Goal: Communication & Community: Answer question/provide support

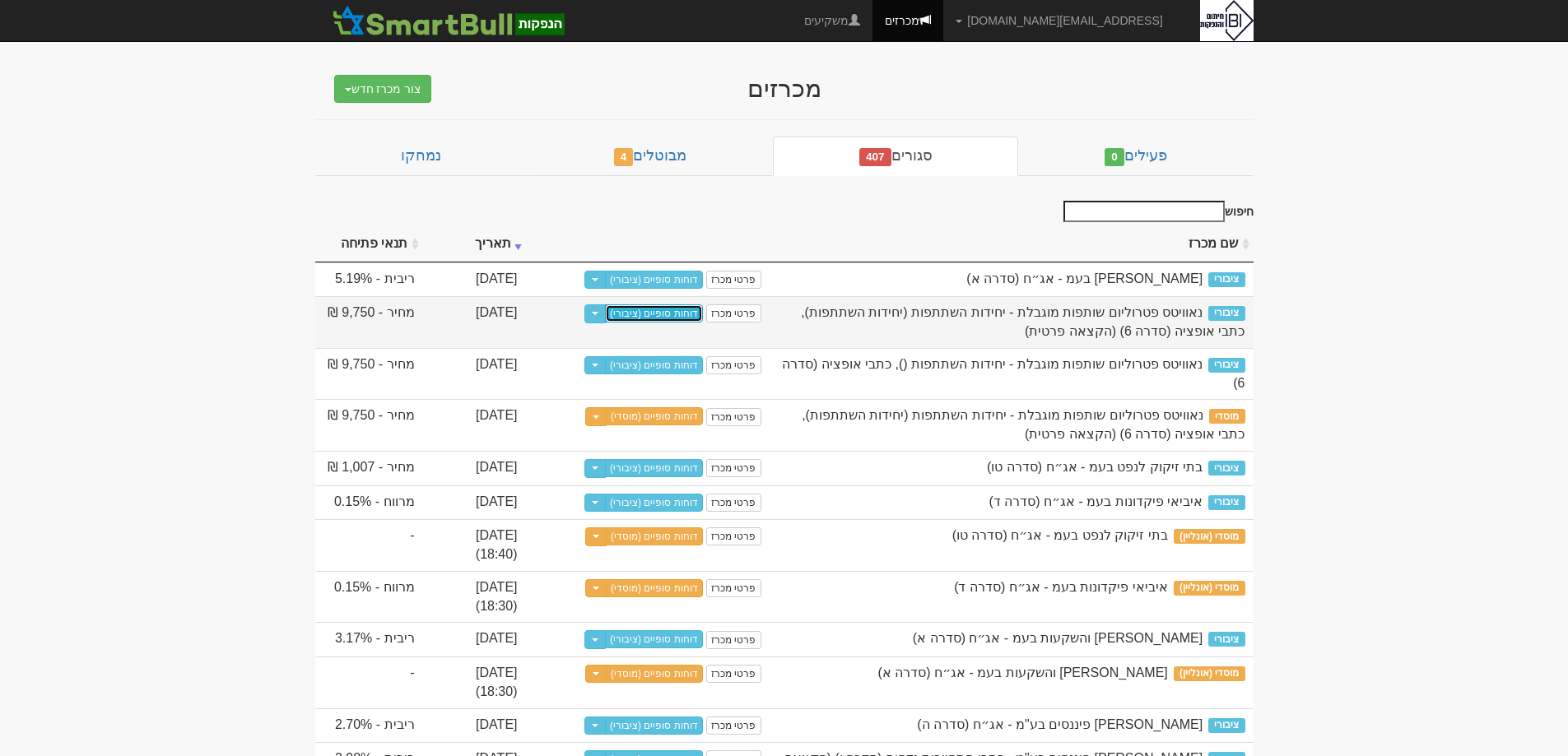
click at [670, 313] on link "דוחות סופיים (ציבורי)" at bounding box center [654, 313] width 98 height 18
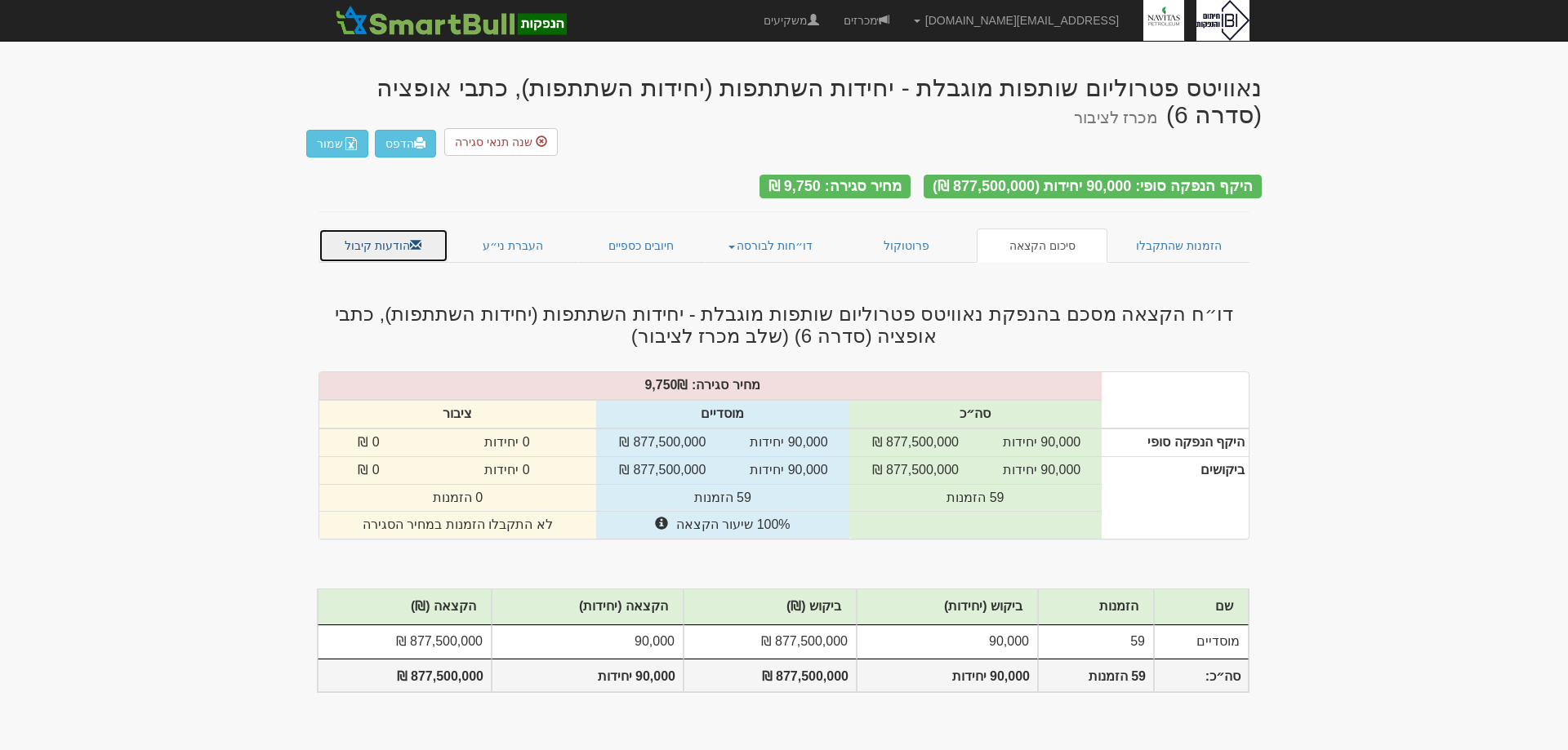
click at [389, 228] on link "הודעות קיבול" at bounding box center [383, 245] width 130 height 35
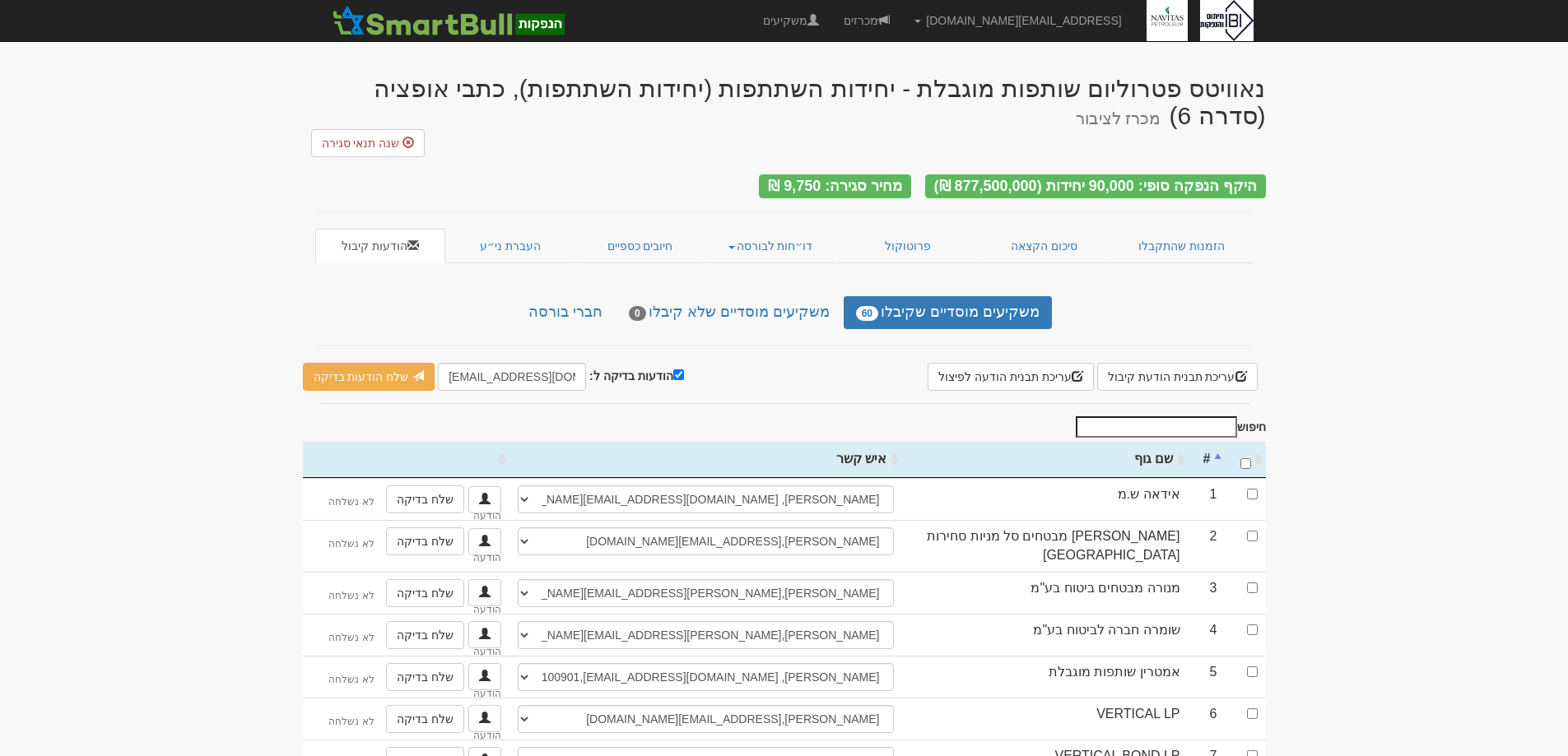
scroll to position [165, 0]
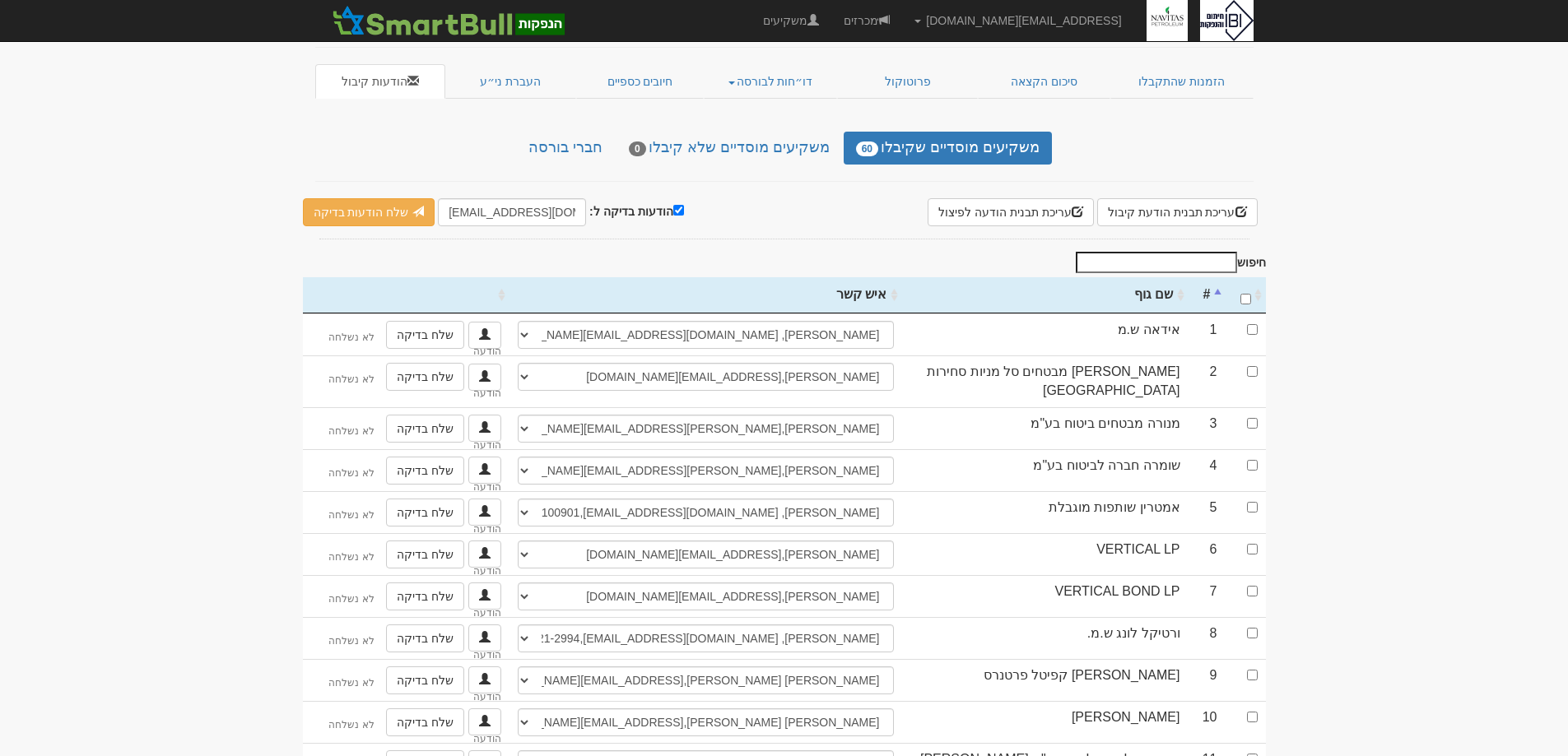
click at [1155, 277] on th "שם גוף" at bounding box center [1045, 295] width 286 height 36
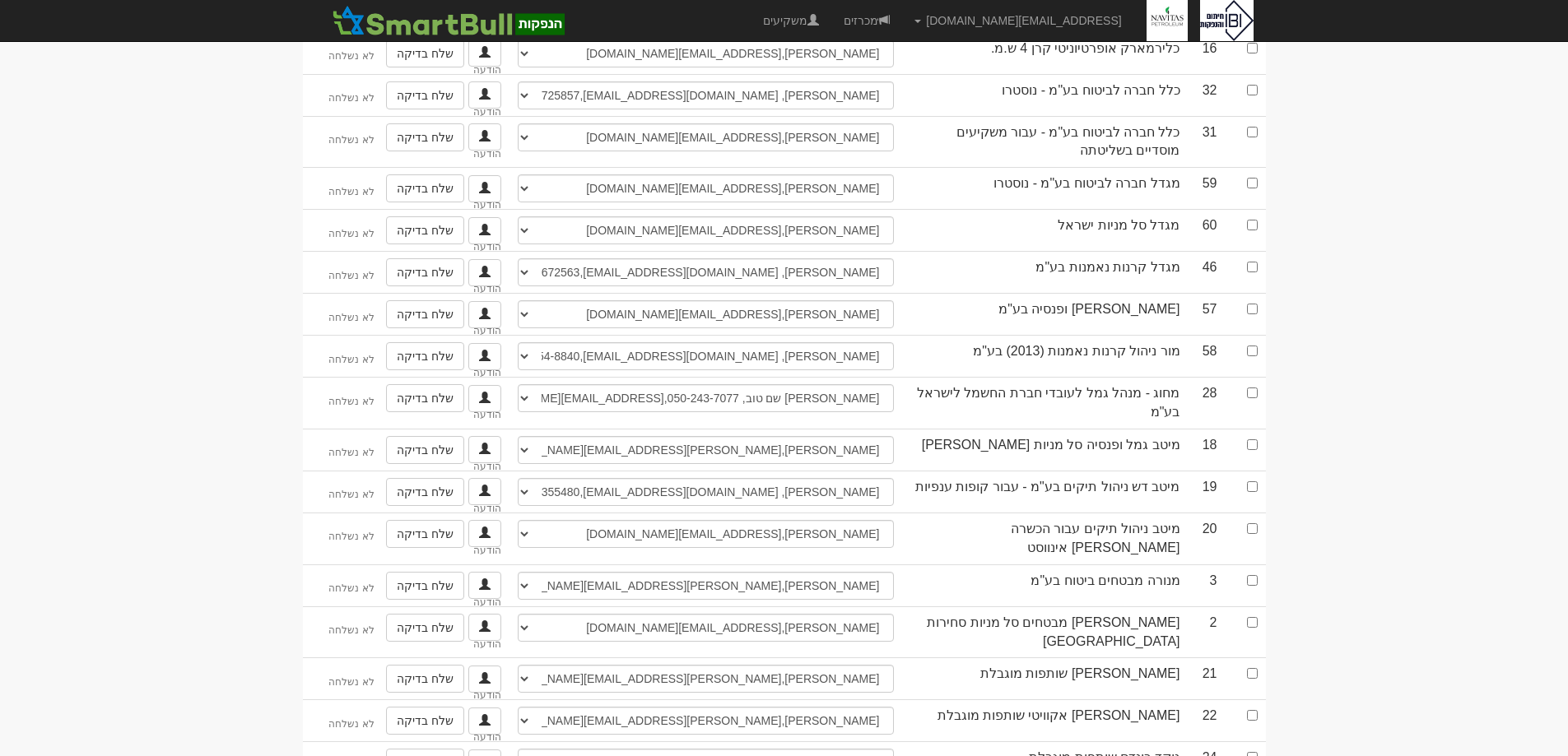
scroll to position [1728, 0]
click at [1250, 572] on input "checkbox" at bounding box center [1252, 577] width 11 height 11
checkbox input "true"
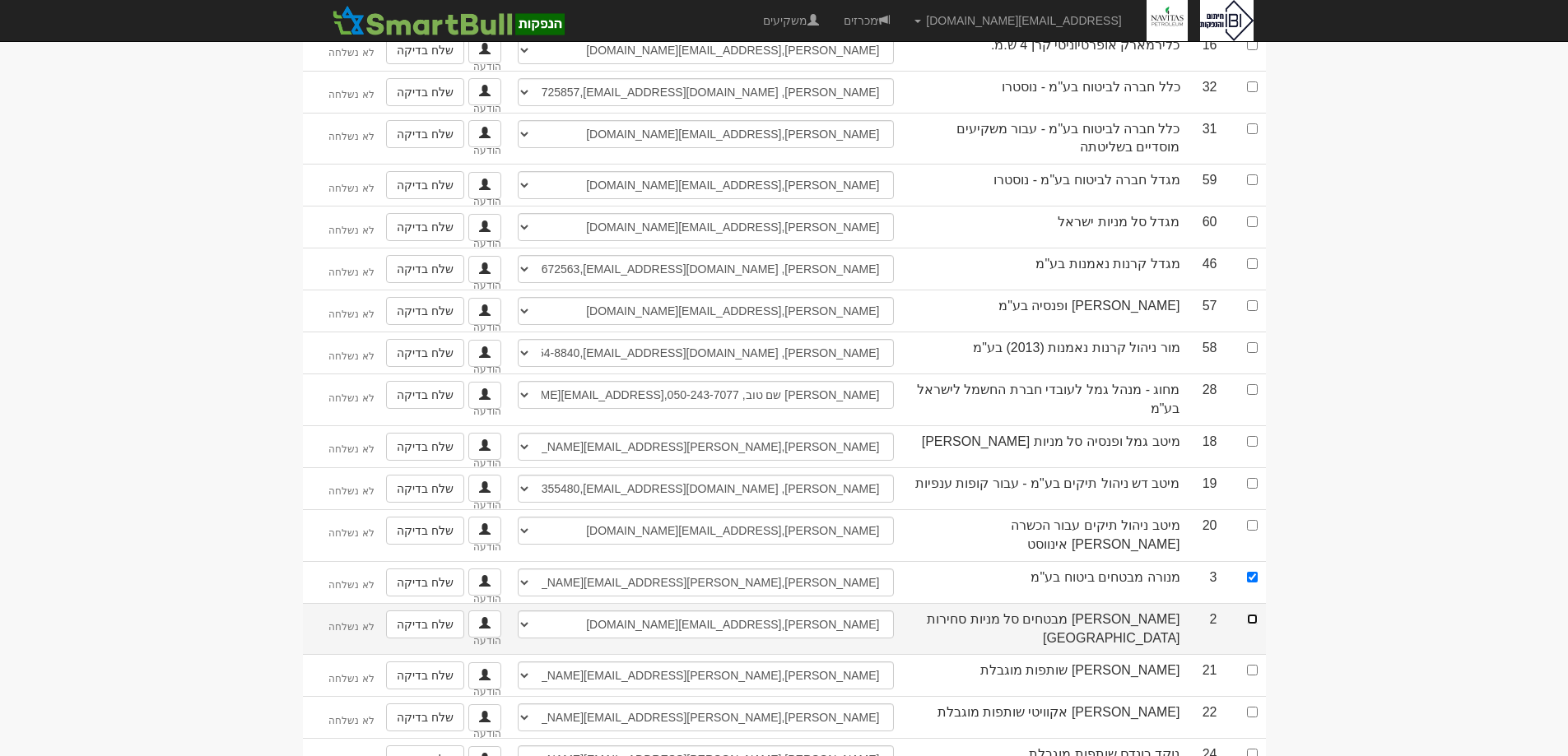
click at [1256, 613] on input "checkbox" at bounding box center [1252, 619] width 11 height 11
checkbox input "true"
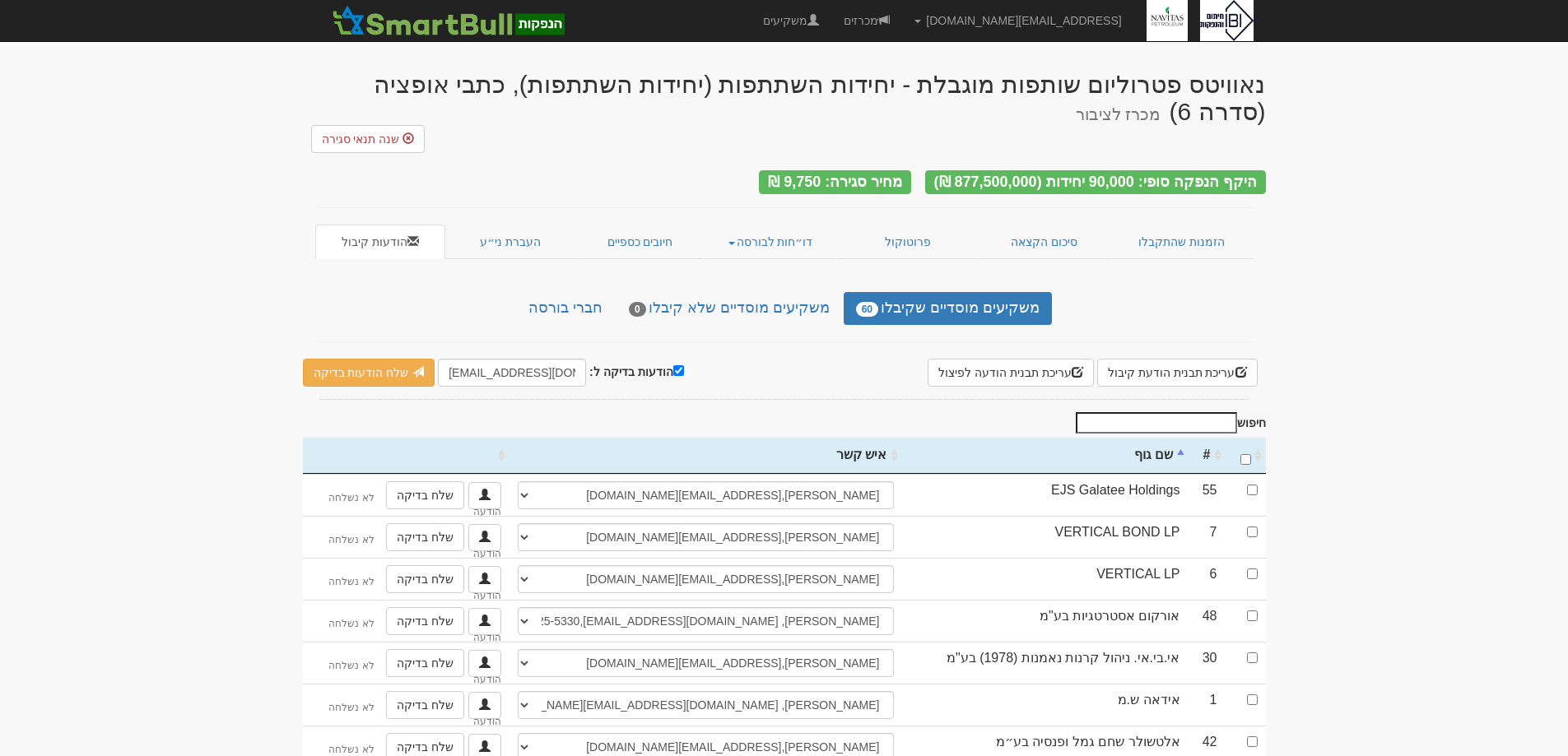
scroll to position [0, 0]
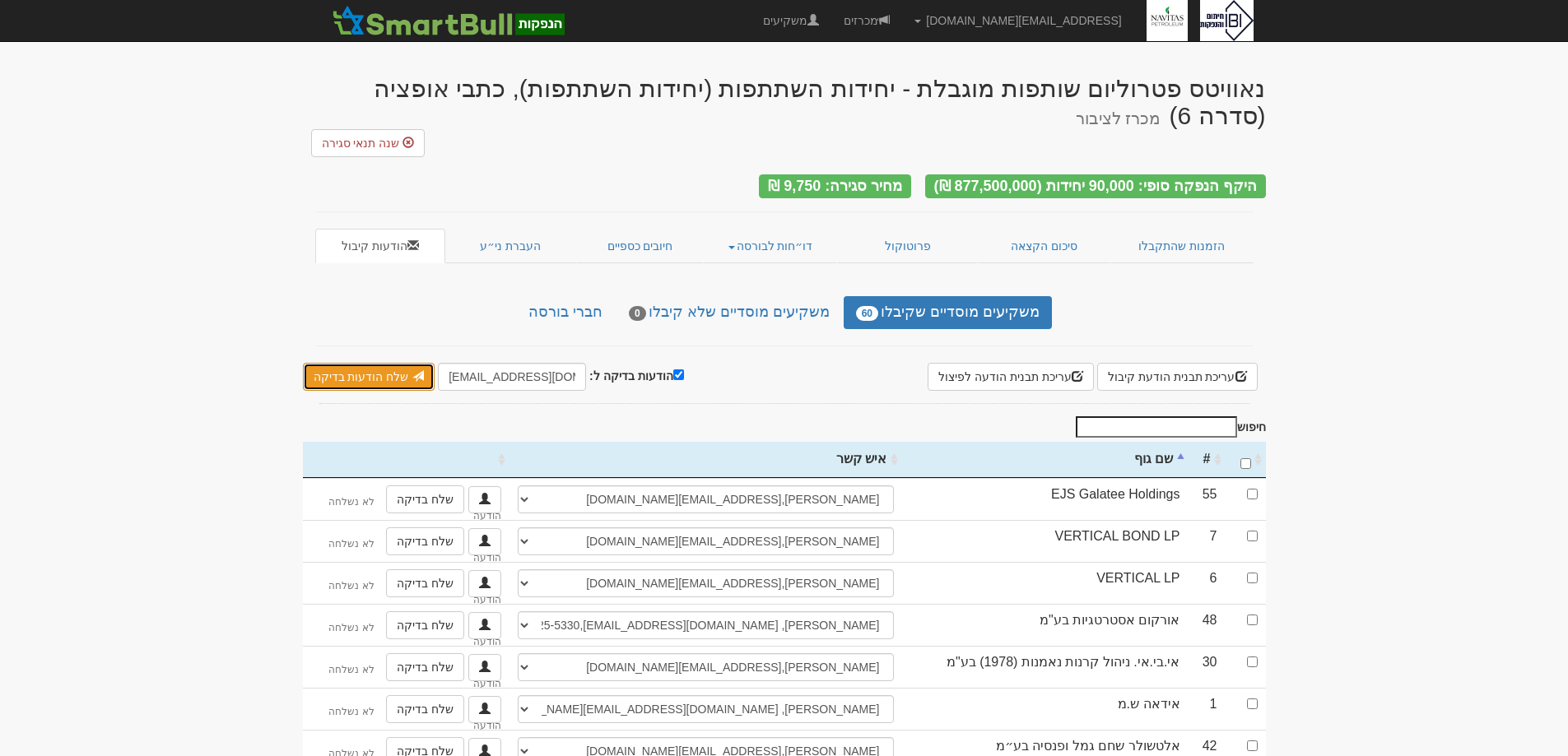
click at [368, 363] on link "שלח הודעות בדיקה" at bounding box center [369, 377] width 132 height 28
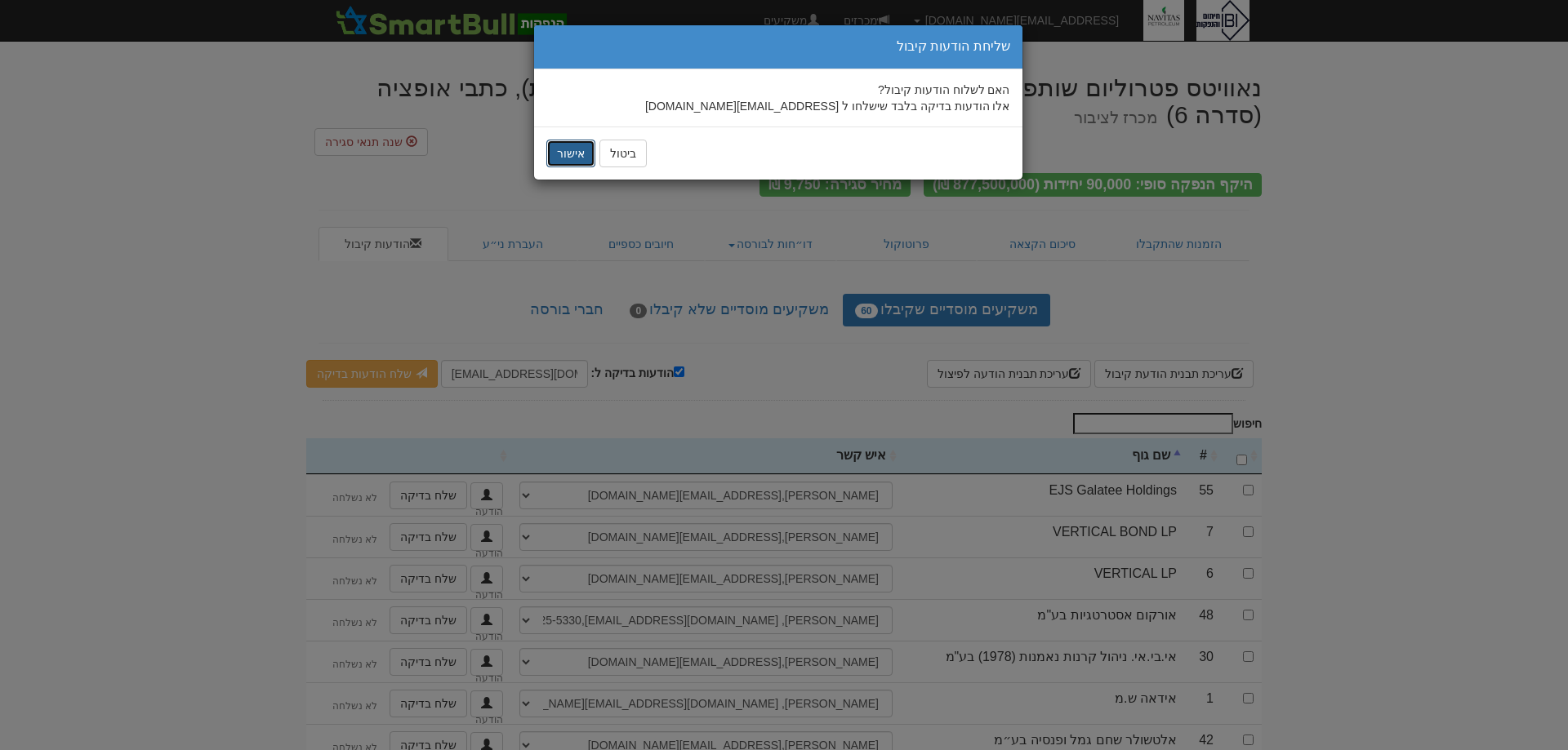
click at [559, 146] on button "אישור" at bounding box center [571, 153] width 49 height 28
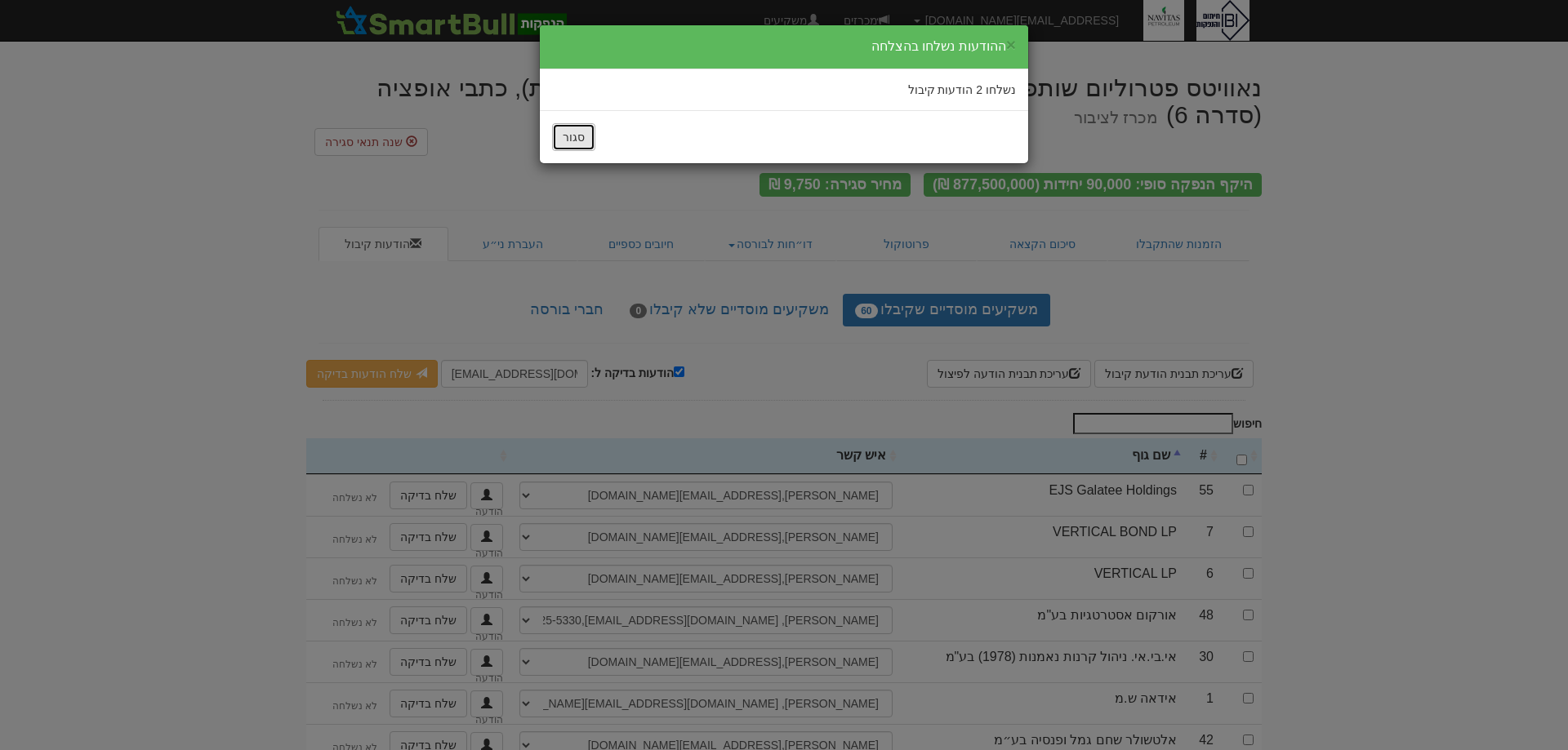
click at [575, 130] on button "סגור" at bounding box center [573, 136] width 43 height 28
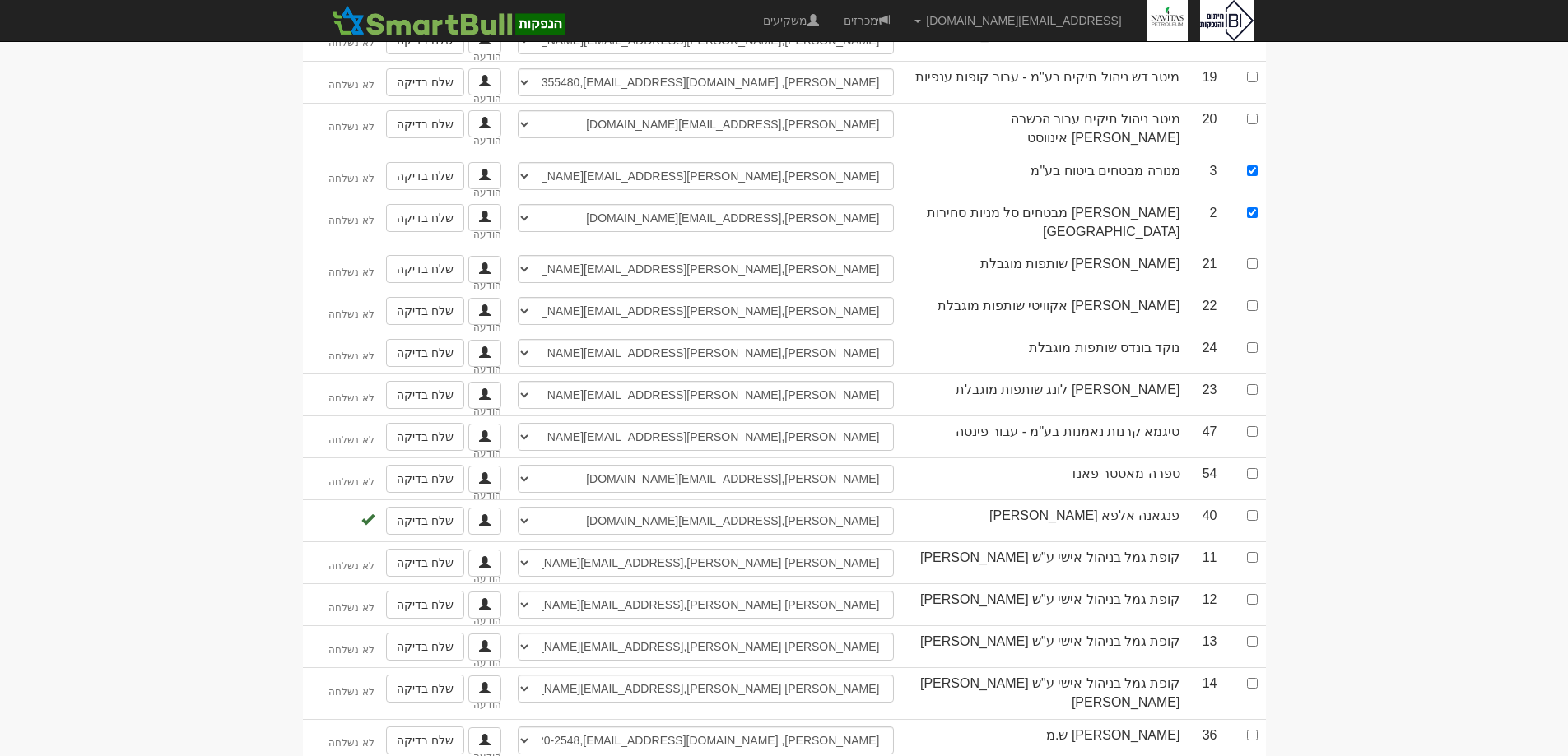
scroll to position [2242, 0]
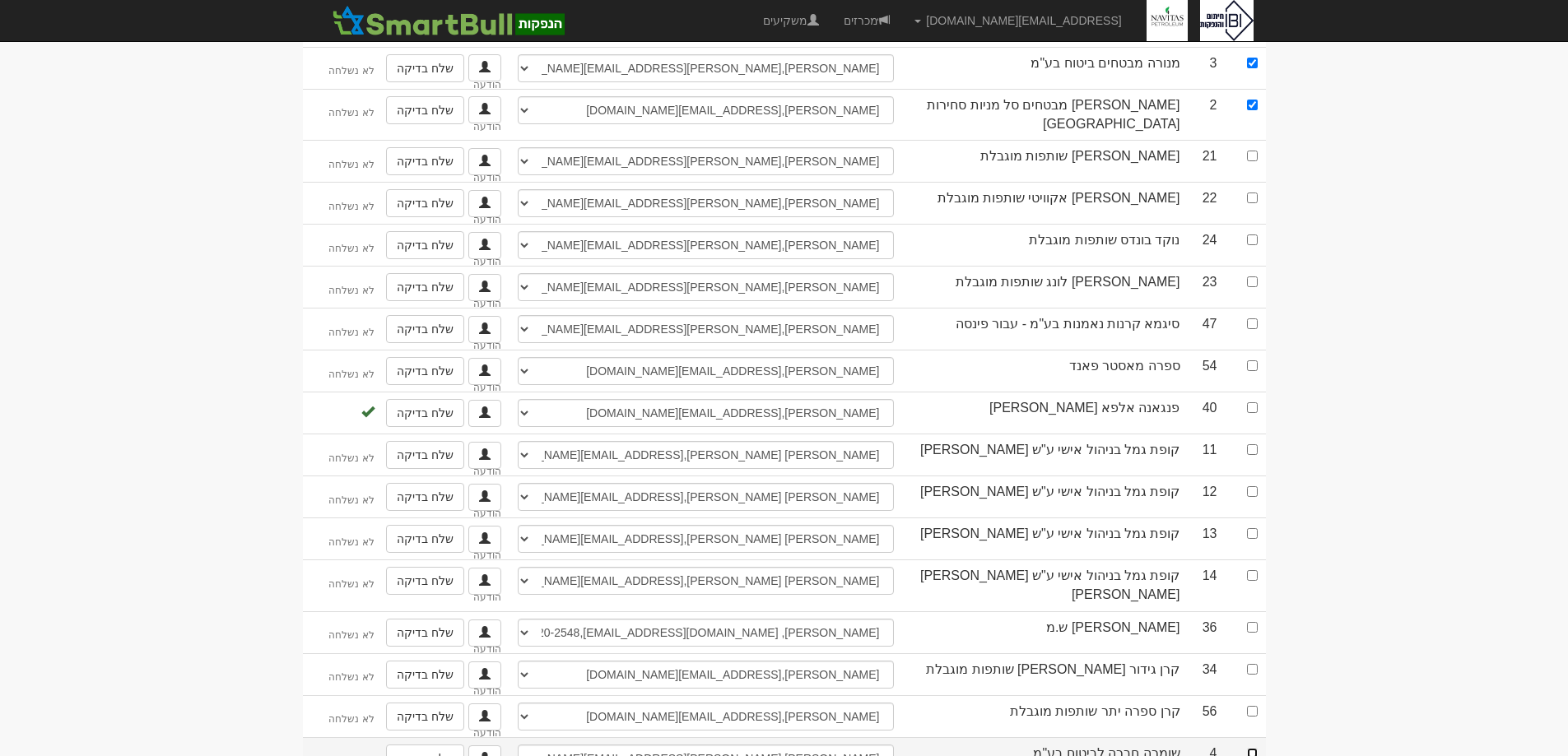
click at [1249, 748] on input "checkbox" at bounding box center [1252, 753] width 11 height 11
checkbox input "true"
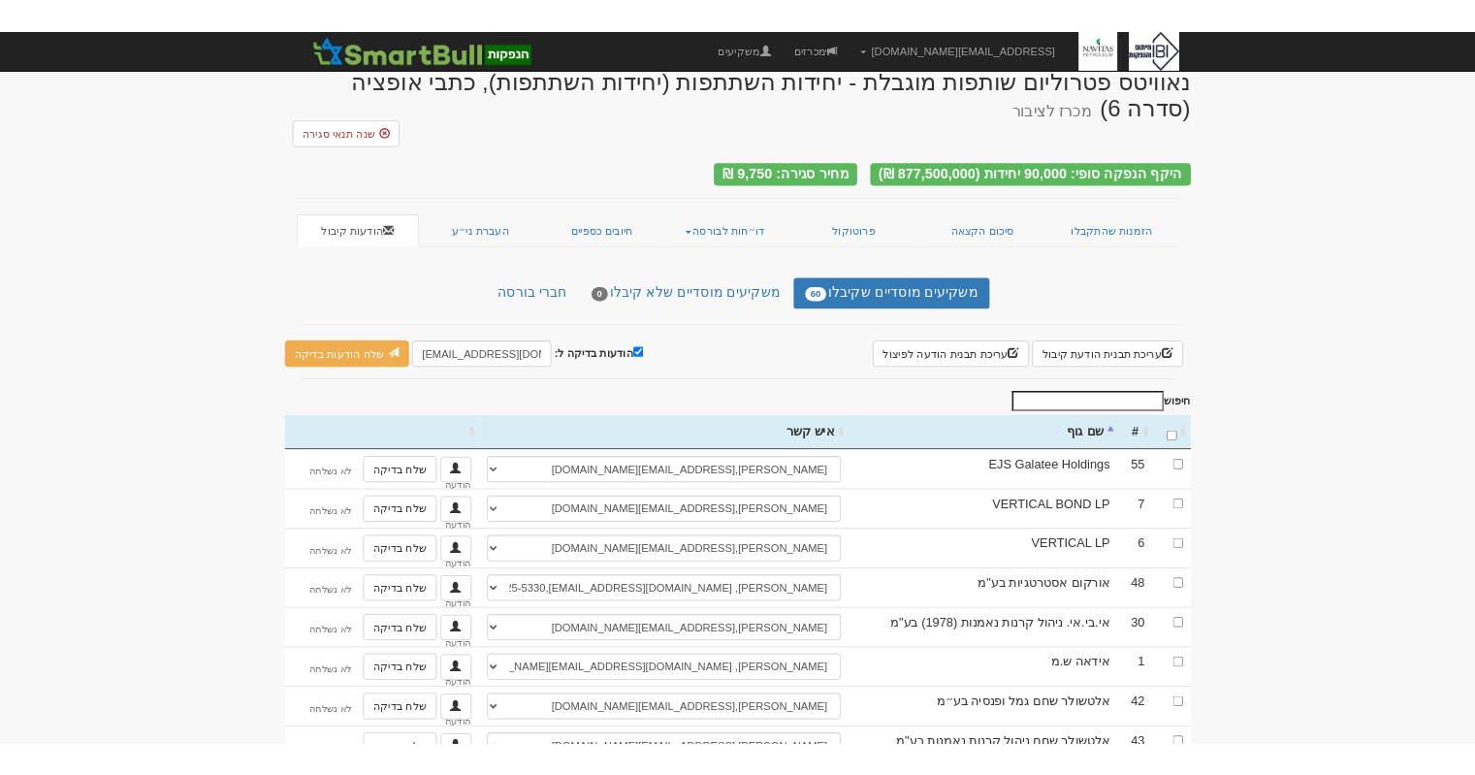
scroll to position [0, 0]
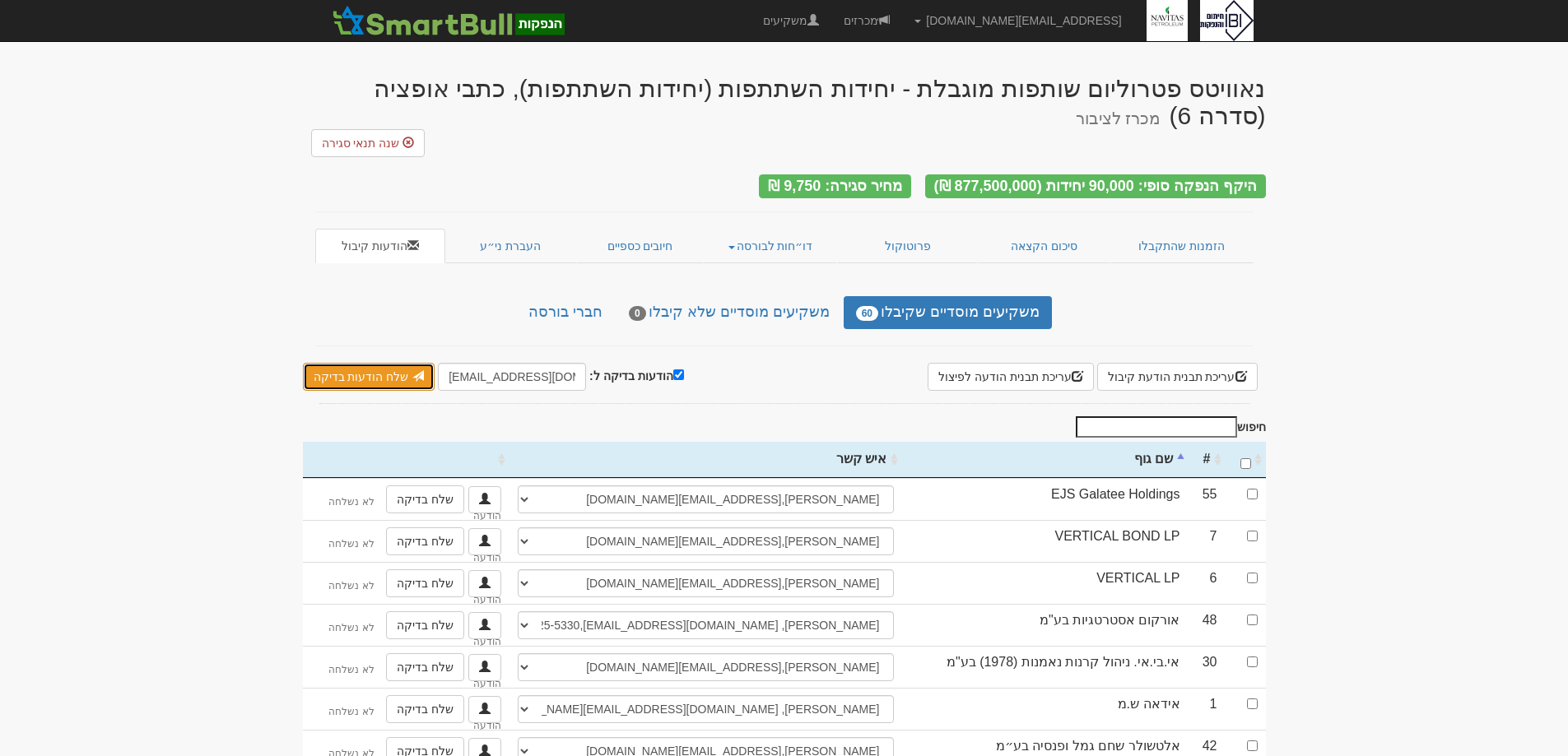
click at [334, 363] on link "שלח הודעות בדיקה" at bounding box center [369, 377] width 132 height 28
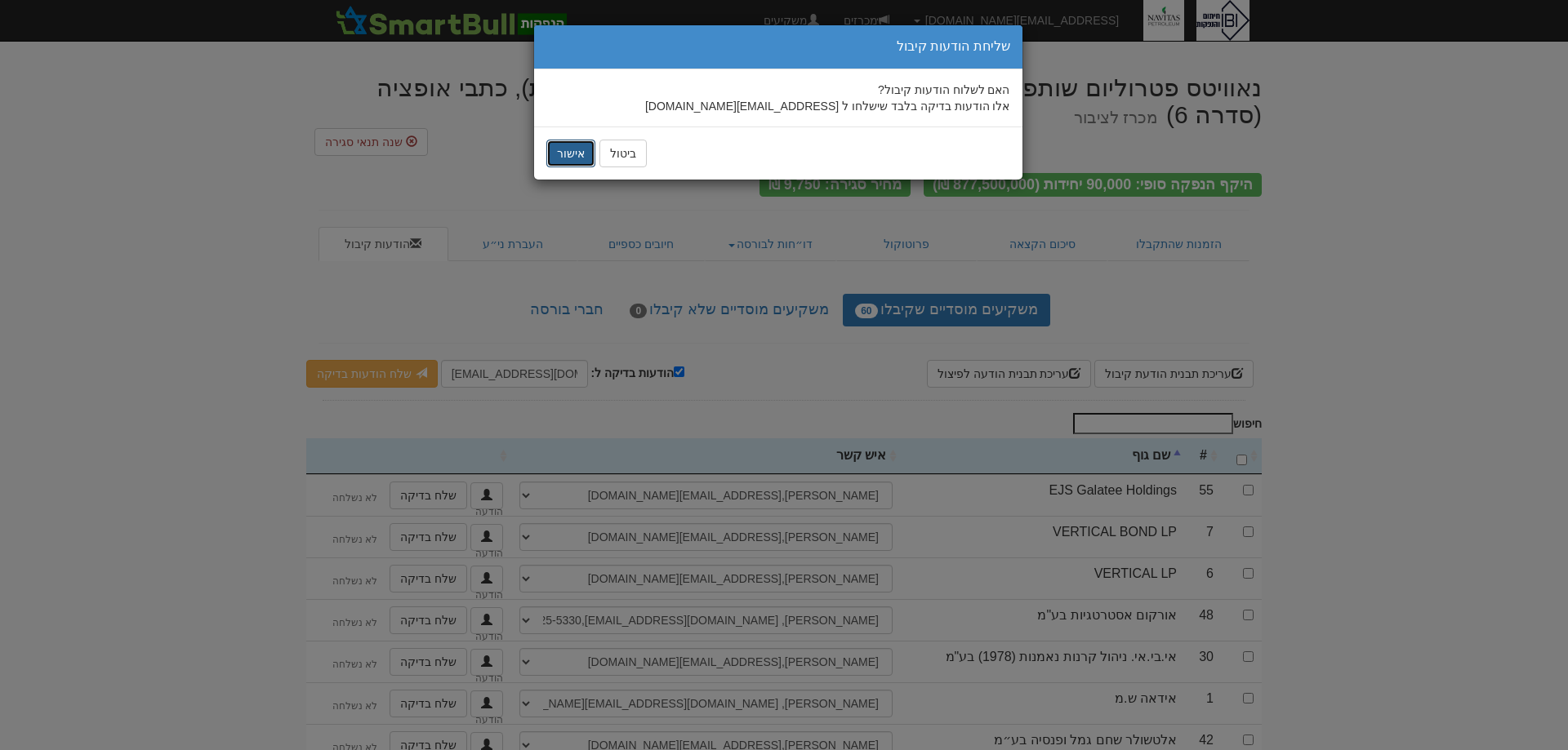
click at [574, 152] on button "אישור" at bounding box center [571, 153] width 49 height 28
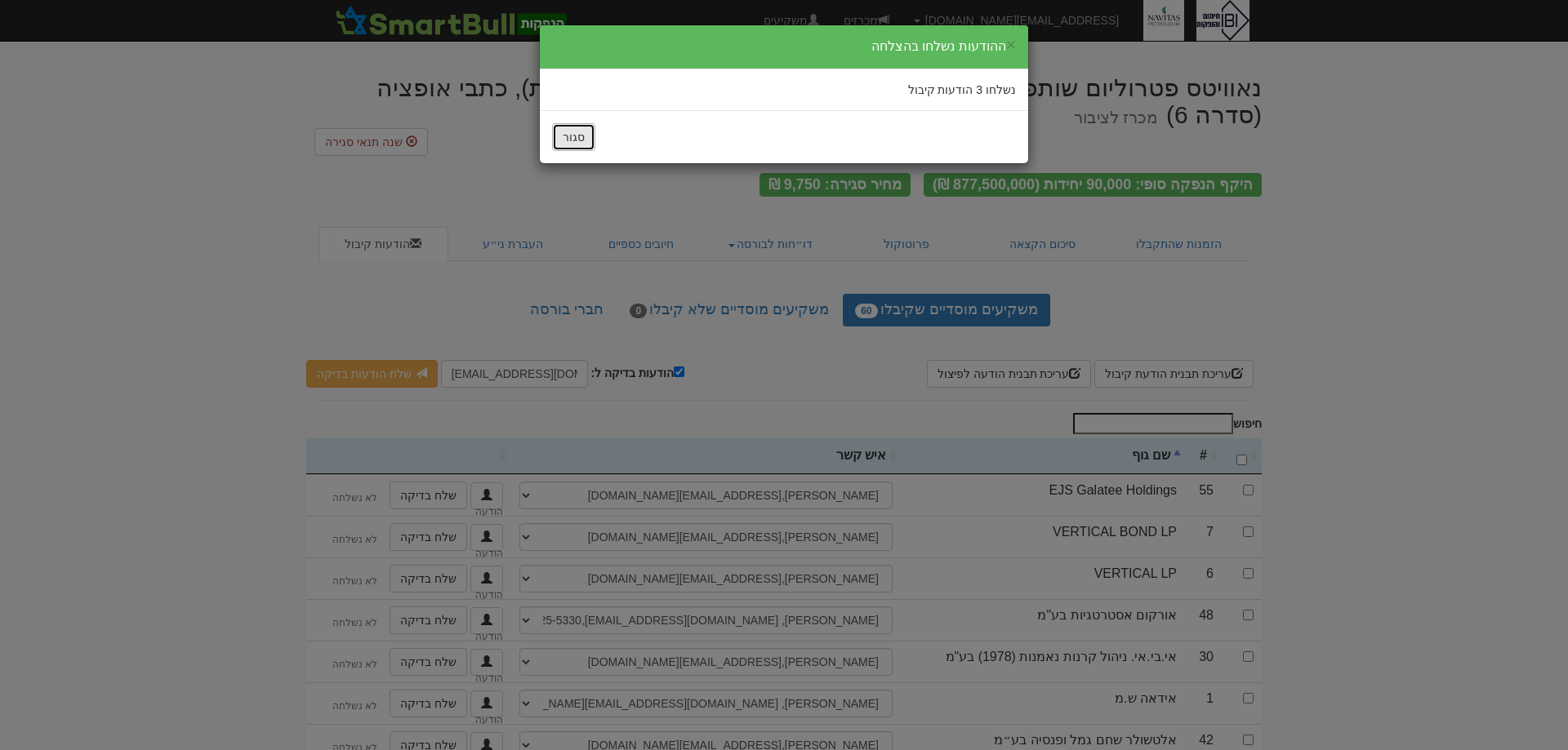
click at [559, 129] on button "סגור" at bounding box center [573, 136] width 43 height 28
